Goal: Information Seeking & Learning: Learn about a topic

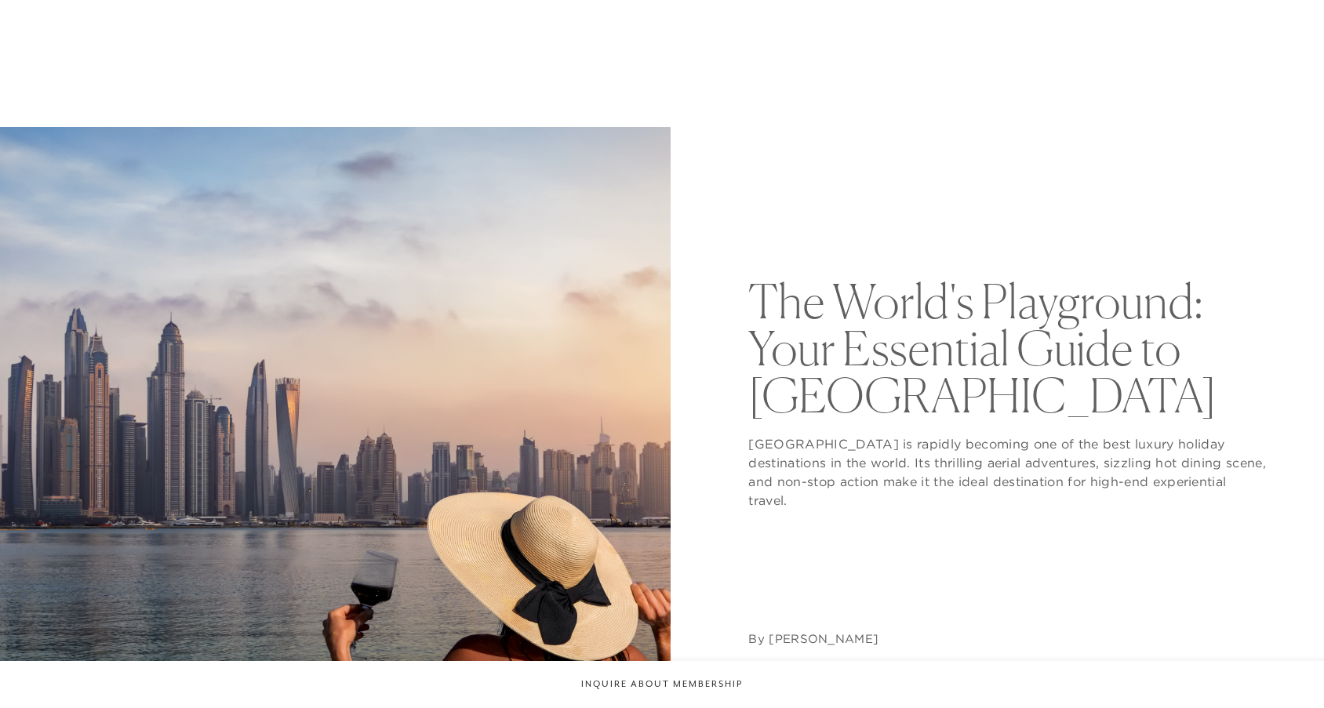
scroll to position [6096, 0]
